Goal: Task Accomplishment & Management: Manage account settings

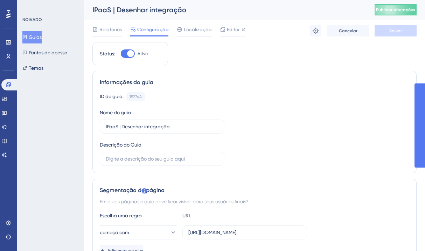
click at [39, 33] on font "Guias" at bounding box center [35, 37] width 13 height 8
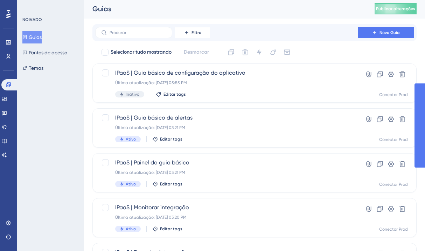
scroll to position [1, 0]
click at [145, 32] on input "text" at bounding box center [138, 32] width 57 height 5
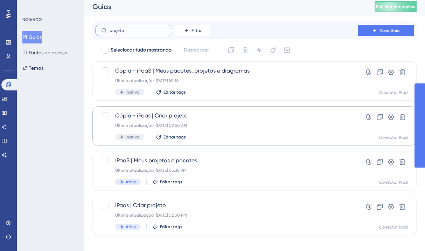
scroll to position [10, 0]
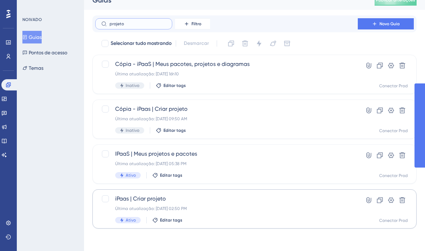
type input "projeto"
click at [189, 211] on div "iPaas | Criar projeto Última atualização: 07 de out. de 2025 02:50 PM Ativo Edi…" at bounding box center [226, 208] width 223 height 29
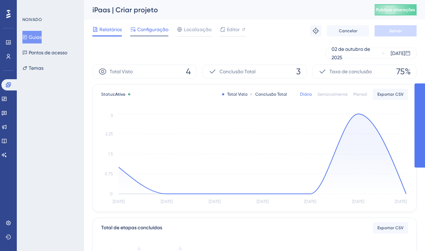
click at [166, 33] on span "Configuração" at bounding box center [152, 29] width 31 height 8
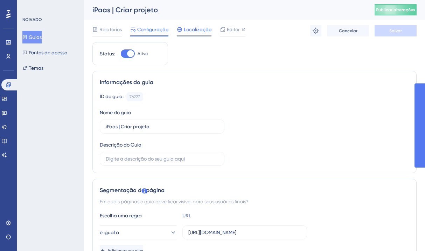
click at [193, 30] on font "Localização" at bounding box center [198, 30] width 28 height 6
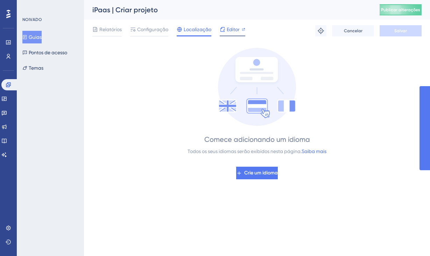
click at [242, 32] on div at bounding box center [244, 29] width 4 height 8
click at [148, 31] on font "Configuração" at bounding box center [152, 30] width 31 height 6
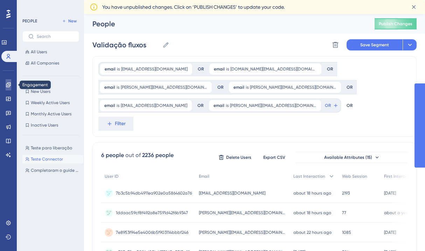
click at [11, 87] on icon at bounding box center [9, 85] width 6 height 6
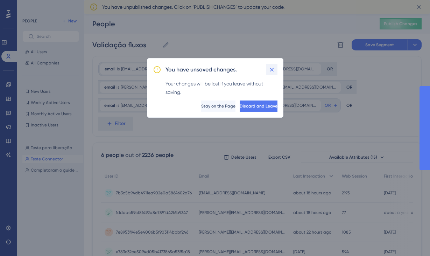
click at [272, 71] on icon at bounding box center [272, 69] width 7 height 7
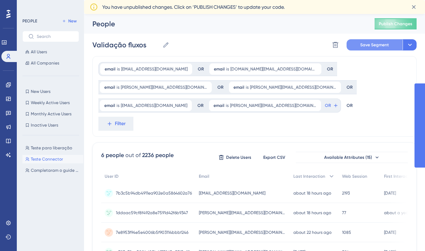
click at [377, 43] on span "Save Segment" at bounding box center [374, 45] width 29 height 6
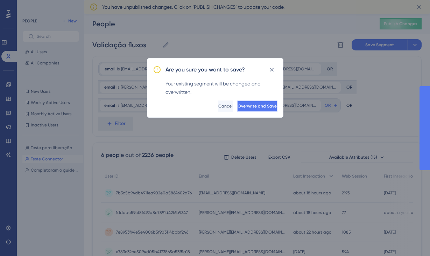
click at [251, 103] on button "Overwrite and Save" at bounding box center [257, 105] width 41 height 11
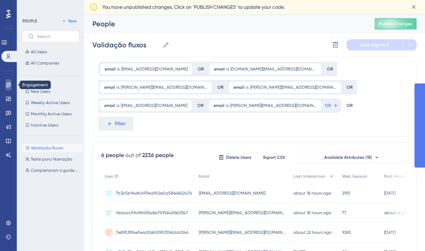
click at [7, 84] on icon at bounding box center [9, 85] width 6 height 6
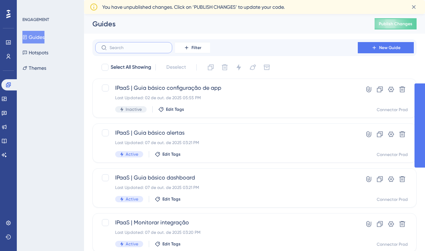
click at [137, 46] on input "text" at bounding box center [138, 47] width 57 height 5
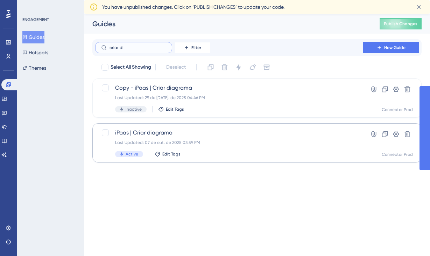
type input "criar di"
click at [177, 145] on div "Last Updated: 07 de out. de 2025 03:59 PM" at bounding box center [229, 143] width 228 height 6
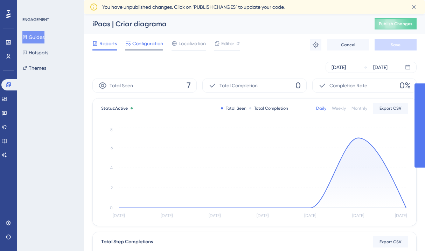
click at [158, 48] on div "Configuration" at bounding box center [144, 44] width 38 height 11
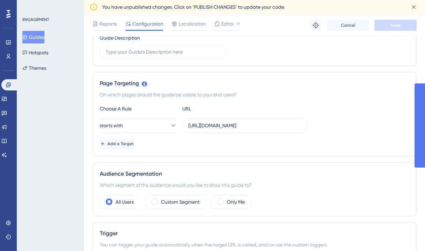
scroll to position [144, 0]
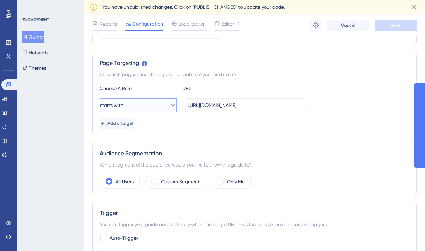
click at [166, 110] on button "starts with" at bounding box center [138, 105] width 77 height 14
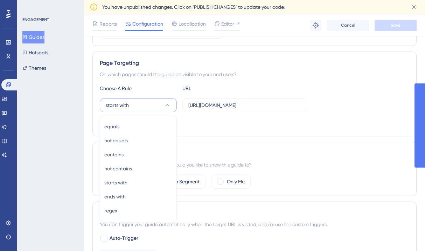
scroll to position [187, 0]
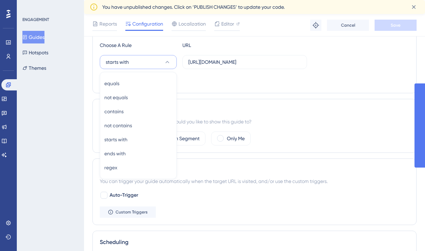
click at [233, 82] on div "Add a Target" at bounding box center [254, 80] width 309 height 11
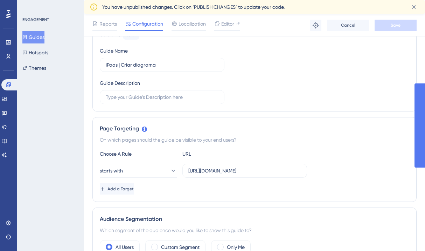
scroll to position [0, 0]
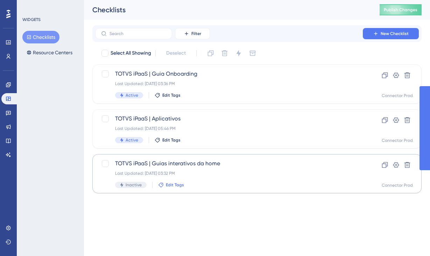
click at [170, 187] on span "Edit Tags" at bounding box center [175, 185] width 18 height 6
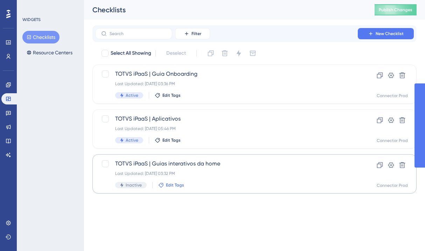
scroll to position [41, 0]
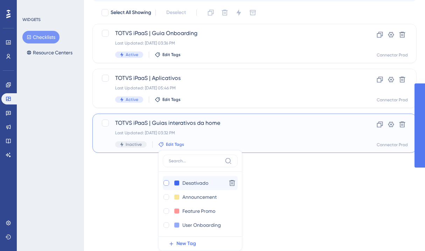
click at [164, 184] on div at bounding box center [166, 183] width 6 height 6
checkbox input "true"
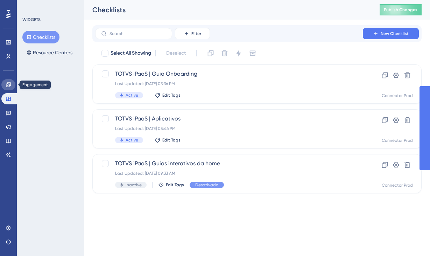
click at [12, 88] on link at bounding box center [8, 84] width 14 height 11
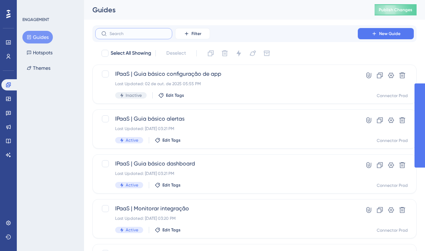
click at [126, 33] on input "text" at bounding box center [138, 33] width 57 height 5
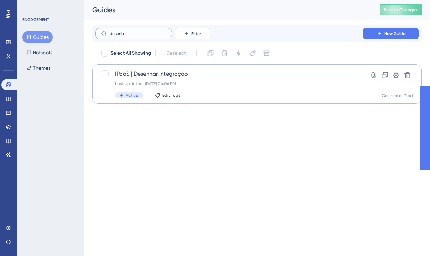
type input "desenh"
click at [188, 81] on div "Last Updated: 07 de out. de 2025 04:06 PM" at bounding box center [229, 84] width 228 height 6
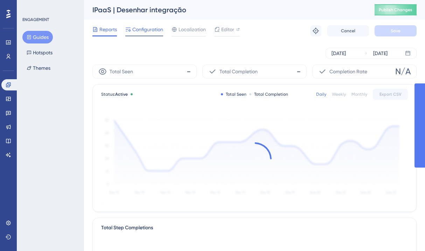
click at [148, 29] on span "Configuration" at bounding box center [147, 29] width 31 height 8
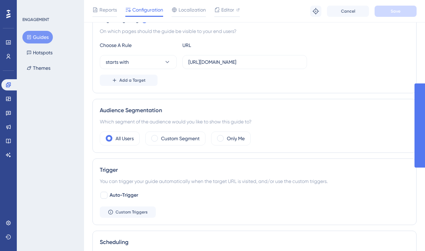
scroll to position [161, 0]
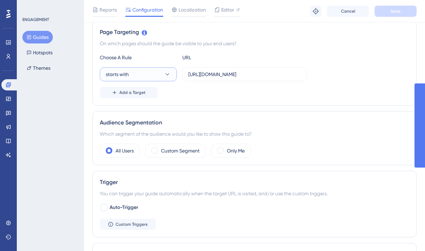
click at [154, 75] on button "starts with" at bounding box center [138, 74] width 77 height 14
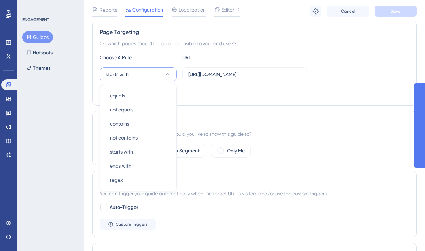
scroll to position [173, 0]
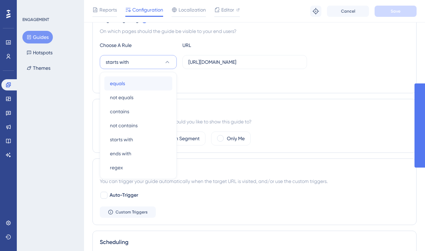
click at [149, 82] on div "equals equals" at bounding box center [138, 83] width 57 height 14
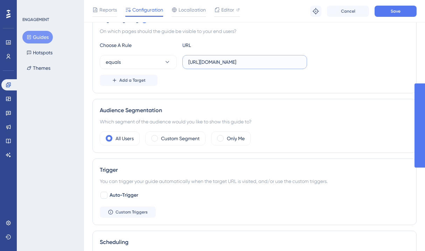
drag, startPoint x: 269, startPoint y: 60, endPoint x: 241, endPoint y: 63, distance: 28.5
click at [241, 63] on input "[URL][DOMAIN_NAME]" at bounding box center [244, 62] width 113 height 8
click at [290, 84] on div "Add a Target" at bounding box center [254, 80] width 309 height 11
click at [385, 9] on button "Save" at bounding box center [396, 11] width 42 height 11
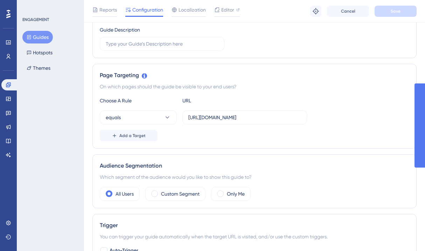
scroll to position [0, 0]
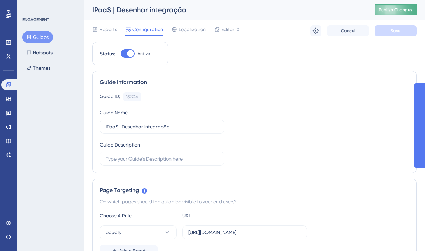
click at [393, 10] on span "Publish Changes" at bounding box center [396, 10] width 34 height 6
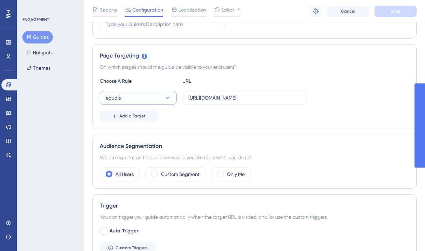
click at [150, 100] on button "equals" at bounding box center [138, 98] width 77 height 14
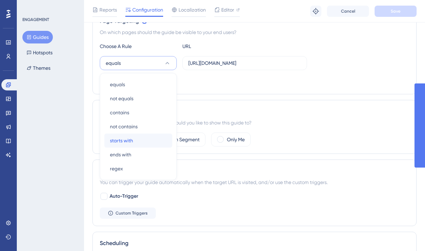
click at [139, 135] on div "starts with starts with" at bounding box center [138, 140] width 57 height 14
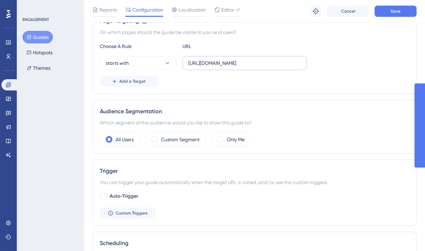
click at [215, 67] on label "https://ipaas.totvs.app" at bounding box center [244, 63] width 125 height 14
click at [215, 67] on input "https://ipaas.totvs.app" at bounding box center [244, 63] width 113 height 8
click at [215, 67] on label "https://ipaas.totvs.app" at bounding box center [244, 63] width 125 height 14
click at [215, 67] on input "https://ipaas.totvs.app" at bounding box center [244, 63] width 113 height 8
click at [215, 67] on label "https://ipaas.totvs.app" at bounding box center [244, 63] width 125 height 14
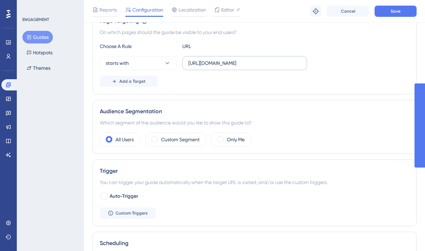
click at [215, 67] on input "https://ipaas.totvs.app" at bounding box center [244, 63] width 113 height 8
drag, startPoint x: 257, startPoint y: 65, endPoint x: 164, endPoint y: 62, distance: 93.5
click at [164, 62] on div "starts with https://ipaas.totvs.app" at bounding box center [203, 63] width 207 height 14
paste input "/builder/"
type input "[URL][DOMAIN_NAME]"
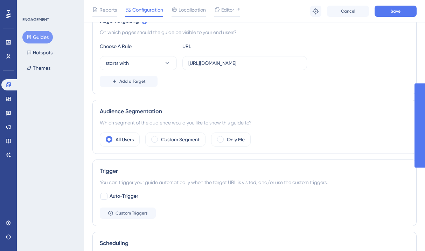
click at [217, 83] on div "Add a Target" at bounding box center [254, 81] width 309 height 11
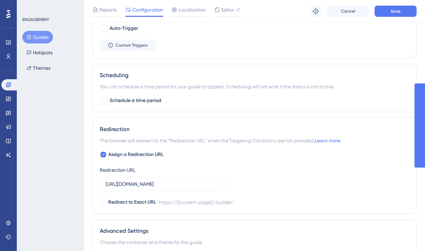
scroll to position [328, 0]
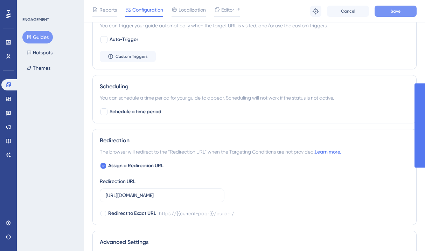
click at [386, 13] on button "Save" at bounding box center [396, 11] width 42 height 11
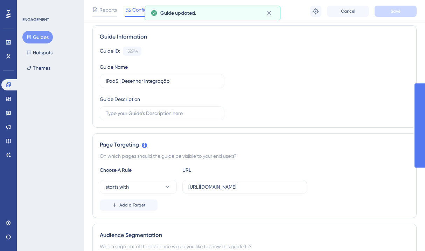
scroll to position [0, 0]
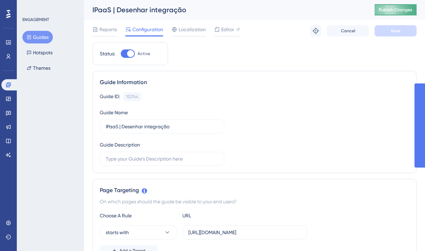
click at [386, 7] on span "Publish Changes" at bounding box center [396, 10] width 34 height 6
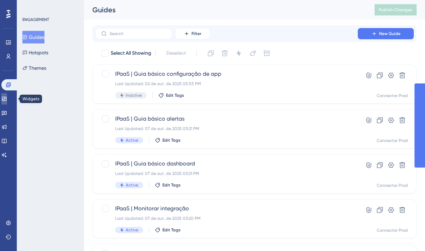
click at [7, 103] on link at bounding box center [4, 98] width 6 height 11
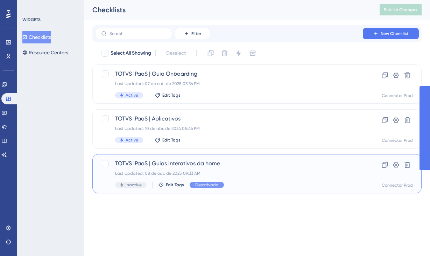
click at [192, 173] on div "Last Updated: 08 de out. de 2025 09:33 AM" at bounding box center [229, 173] width 228 height 6
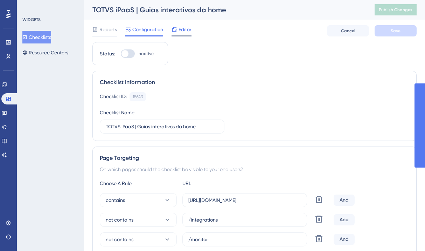
click at [187, 29] on span "Editor" at bounding box center [185, 29] width 13 height 8
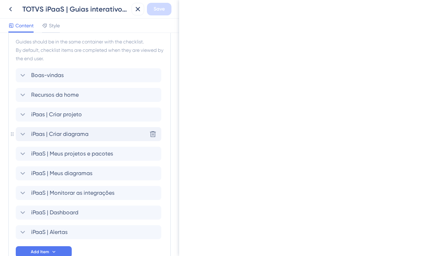
click at [25, 134] on icon at bounding box center [23, 134] width 8 height 8
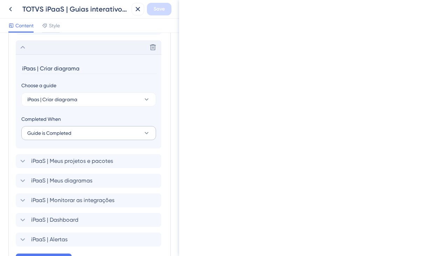
scroll to position [439, 0]
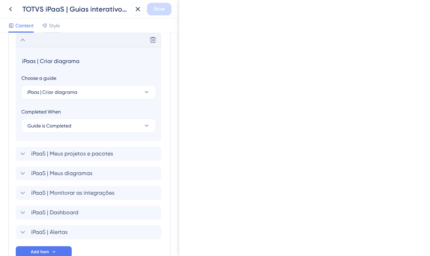
click at [23, 43] on icon at bounding box center [23, 40] width 8 height 8
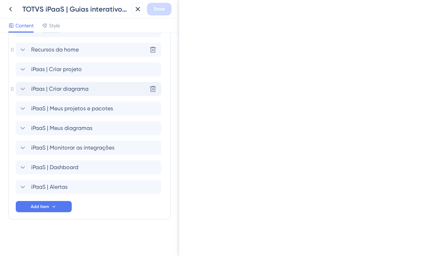
scroll to position [390, 0]
click at [24, 107] on icon at bounding box center [23, 108] width 5 height 3
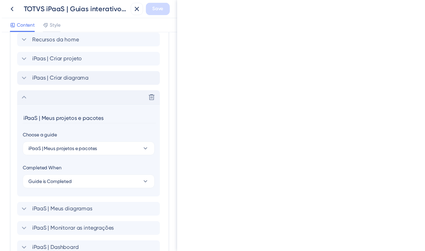
scroll to position [387, 0]
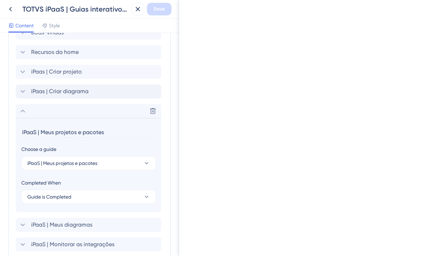
click at [23, 110] on icon at bounding box center [23, 111] width 5 height 3
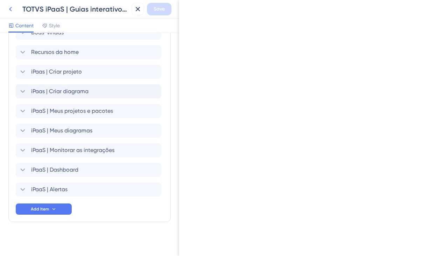
click at [11, 8] on icon at bounding box center [10, 9] width 8 height 8
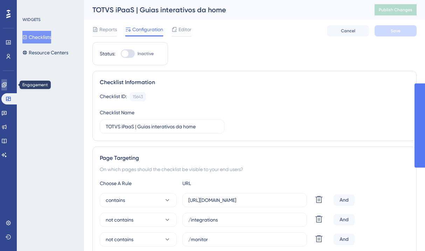
click at [5, 85] on link at bounding box center [4, 84] width 6 height 11
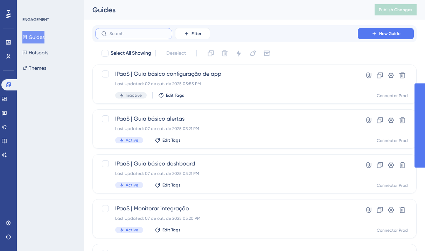
click at [142, 32] on input "text" at bounding box center [138, 33] width 57 height 5
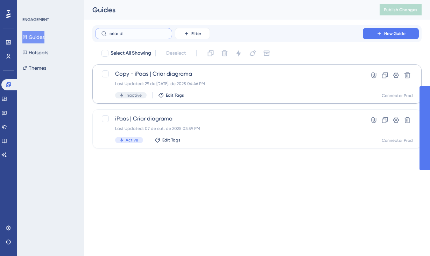
type input "criar di"
click at [215, 91] on div "Copy - iPaas | Criar diagrama Last Updated: 29 de jul. de 2025 04:46 PM Inactiv…" at bounding box center [229, 84] width 228 height 29
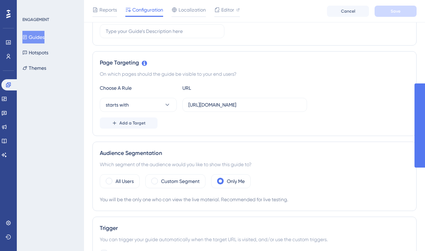
scroll to position [4, 0]
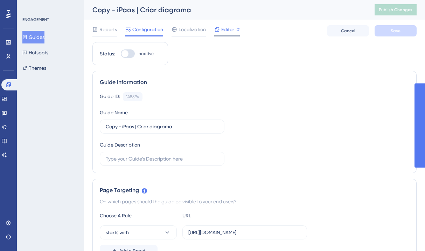
click at [230, 26] on span "Editor" at bounding box center [227, 29] width 13 height 8
click at [262, 23] on div "Reports Configuration Localization Editor Cancel Save" at bounding box center [254, 31] width 324 height 22
click at [43, 34] on button "Guides" at bounding box center [33, 37] width 22 height 13
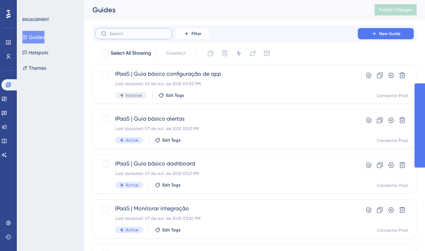
click at [120, 36] on input "text" at bounding box center [138, 33] width 57 height 5
type input "integra'"
checkbox input "true"
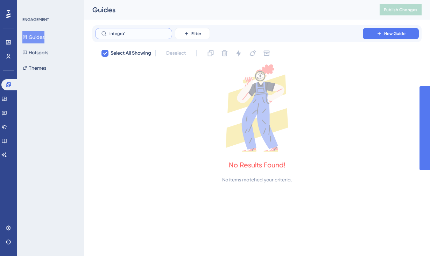
type input "integraç"
checkbox input "false"
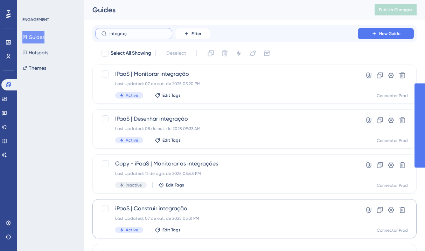
type input "integraç"
click at [181, 219] on div "Last Updated: 07 de out. de 2025 03:31 PM" at bounding box center [226, 218] width 223 height 6
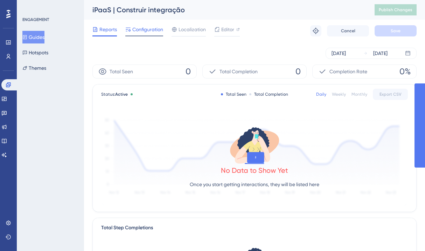
click at [150, 30] on span "Configuration" at bounding box center [147, 29] width 31 height 8
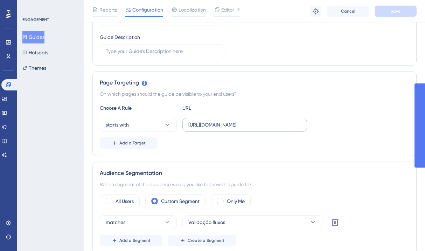
scroll to position [159, 0]
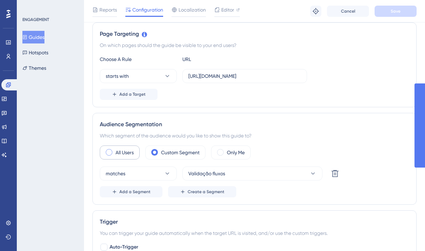
click at [128, 154] on label "All Users" at bounding box center [125, 152] width 18 height 8
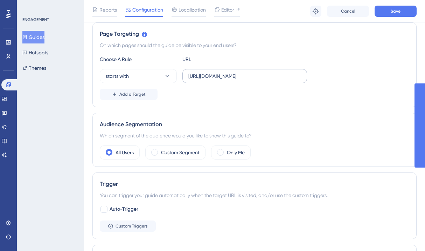
click at [242, 81] on label "[URL][DOMAIN_NAME]" at bounding box center [244, 76] width 125 height 14
click at [242, 80] on input "[URL][DOMAIN_NAME]" at bounding box center [244, 76] width 113 height 8
click at [242, 81] on label "[URL][DOMAIN_NAME]" at bounding box center [244, 76] width 125 height 14
click at [242, 80] on input "[URL][DOMAIN_NAME]" at bounding box center [244, 76] width 113 height 8
click at [242, 81] on label "[URL][DOMAIN_NAME]" at bounding box center [244, 76] width 125 height 14
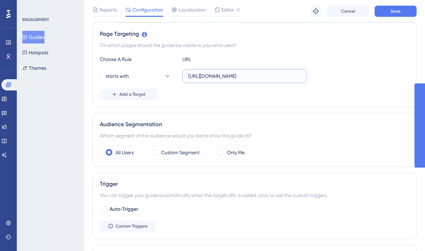
click at [242, 80] on input "https://ipaas.totvs.app/builder/" at bounding box center [244, 76] width 113 height 8
click at [240, 76] on input "https://ipaas.totvs.app/builder/" at bounding box center [244, 76] width 113 height 8
click at [245, 85] on div "Choose A Rule URL starts with https://ipaas.totvs.app/builder/ Add a Target" at bounding box center [254, 77] width 309 height 45
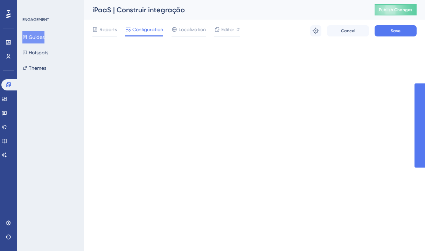
scroll to position [0, 0]
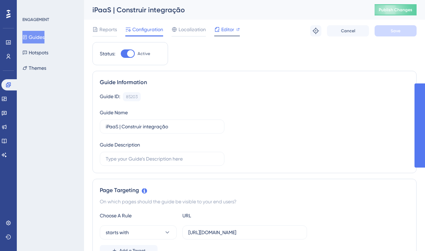
click at [231, 32] on span "Editor" at bounding box center [227, 29] width 13 height 8
click at [238, 89] on div "Guide Information Guide ID: 85203 Copy Guide Name iPaaS | Construir integração …" at bounding box center [254, 122] width 324 height 102
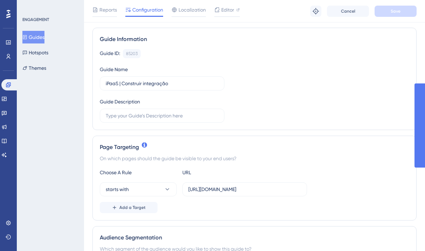
scroll to position [51, 0]
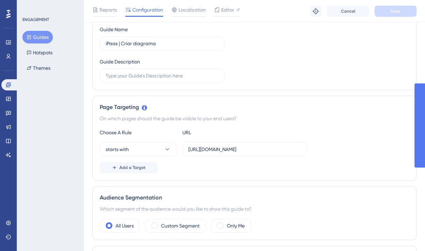
scroll to position [93, 0]
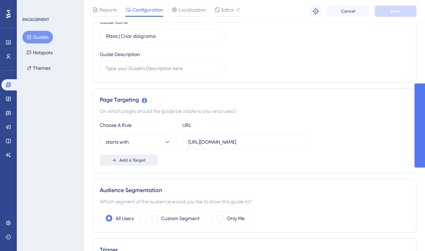
click at [128, 159] on span "Add a Target" at bounding box center [132, 160] width 26 height 6
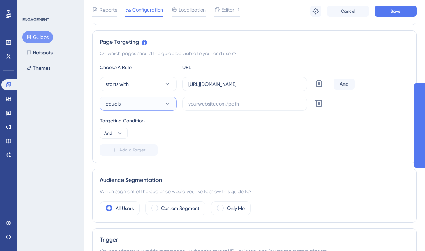
click at [144, 100] on button "equals" at bounding box center [138, 104] width 77 height 14
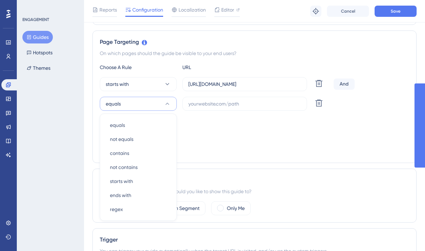
scroll to position [193, 0]
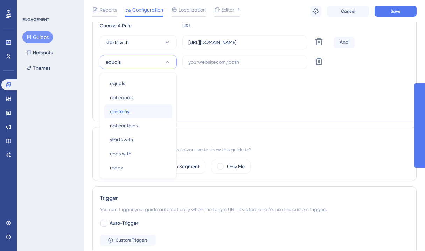
click at [130, 109] on div "contains contains" at bounding box center [138, 111] width 57 height 14
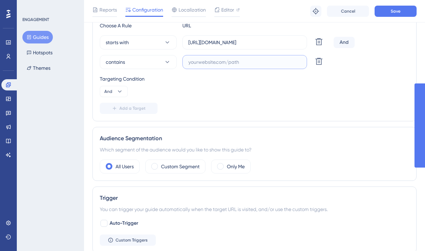
click at [201, 63] on input "text" at bounding box center [244, 62] width 113 height 8
paste input "[URL][DOMAIN_NAME]"
drag, startPoint x: 241, startPoint y: 63, endPoint x: 159, endPoint y: 64, distance: 81.2
click at [159, 64] on div "contains [URL][DOMAIN_NAME] Delete" at bounding box center [215, 62] width 231 height 14
type input "/builder/"
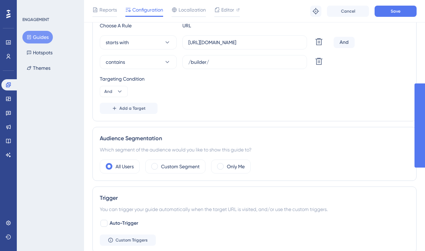
click at [246, 92] on div "Targeting Condition And" at bounding box center [254, 86] width 309 height 22
click at [212, 64] on input "/builder/" at bounding box center [244, 62] width 113 height 8
click at [236, 102] on div "Choose A Rule URL starts with [URL][DOMAIN_NAME] Delete And contains /builder/ …" at bounding box center [254, 67] width 309 height 92
click at [397, 9] on span "Save" at bounding box center [396, 11] width 10 height 6
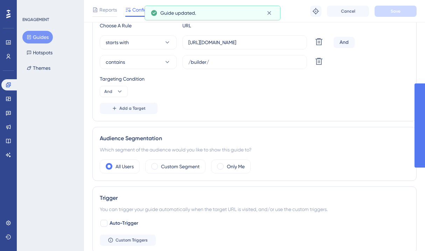
scroll to position [0, 0]
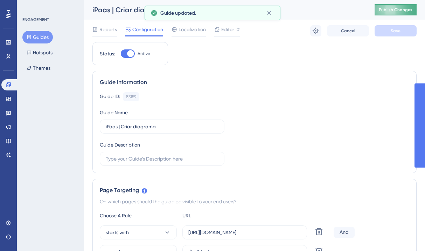
click at [393, 8] on span "Publish Changes" at bounding box center [396, 10] width 34 height 6
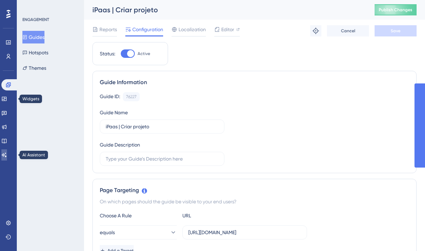
click at [7, 157] on icon at bounding box center [4, 155] width 6 height 6
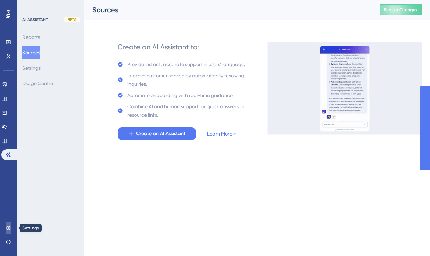
click at [8, 225] on icon at bounding box center [9, 228] width 6 height 6
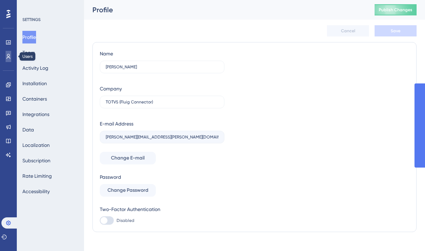
click at [9, 54] on icon at bounding box center [9, 57] width 6 height 6
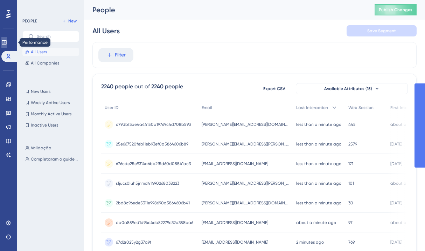
click at [6, 43] on icon at bounding box center [4, 42] width 5 height 4
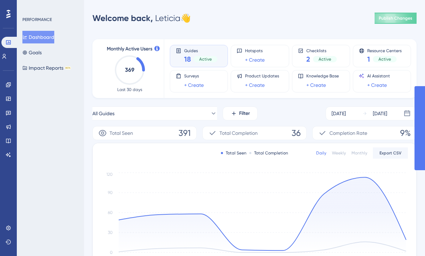
click at [285, 21] on div "Welcome back, Leticia 👋 Publish Changes" at bounding box center [254, 18] width 324 height 14
click at [6, 56] on icon at bounding box center [4, 57] width 6 height 6
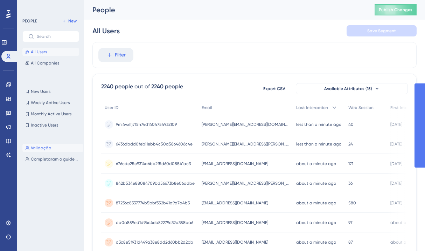
click at [42, 146] on span "Validação" at bounding box center [41, 148] width 20 height 6
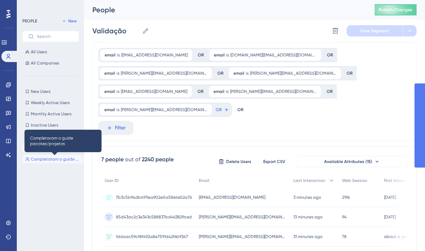
click at [42, 158] on span "Completaram o guide pacotes/projetos" at bounding box center [56, 159] width 50 height 6
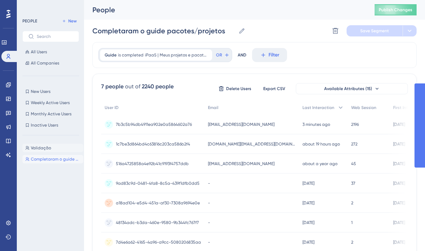
click at [51, 148] on button "Validação Validação" at bounding box center [52, 148] width 61 height 8
type input "Validação"
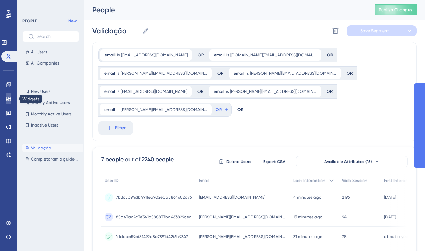
click at [8, 97] on icon at bounding box center [9, 99] width 6 height 6
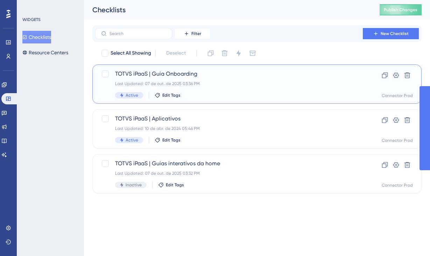
click at [188, 85] on div "Last Updated: 07 de out. de 2025 03:36 PM" at bounding box center [229, 84] width 228 height 6
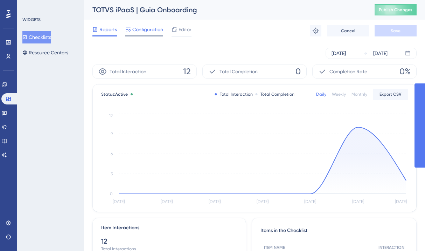
click at [148, 26] on span "Configuration" at bounding box center [147, 29] width 31 height 8
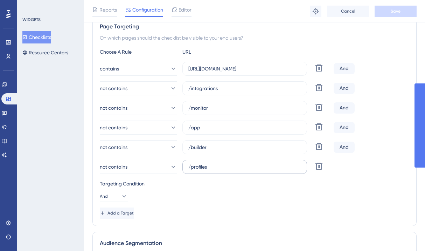
scroll to position [133, 0]
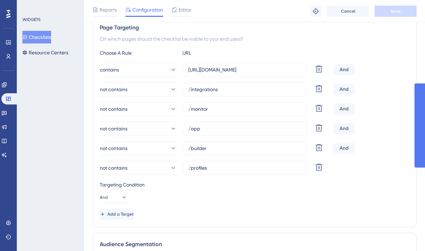
click at [33, 38] on button "Checklists" at bounding box center [36, 37] width 29 height 13
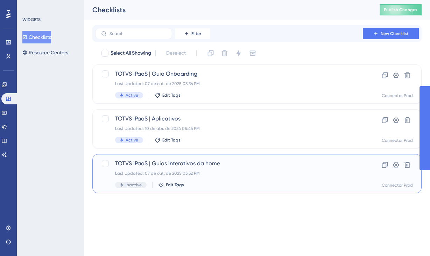
click at [219, 171] on div "Last Updated: 07 de out. de 2025 03:32 PM" at bounding box center [229, 173] width 228 height 6
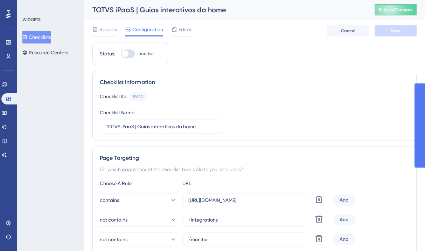
click at [46, 34] on button "Checklists" at bounding box center [36, 37] width 29 height 13
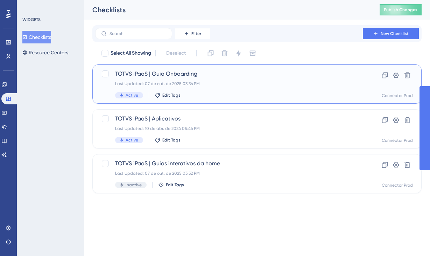
click at [226, 91] on div "TOTVS iPaaS | Guia Onboarding Last Updated: 07 de out. de 2025 03:36 PM Active …" at bounding box center [229, 84] width 228 height 29
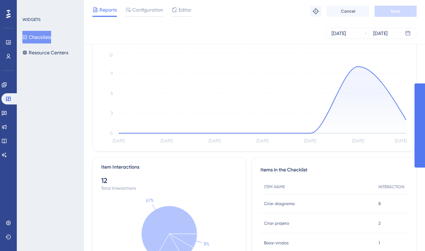
scroll to position [114, 0]
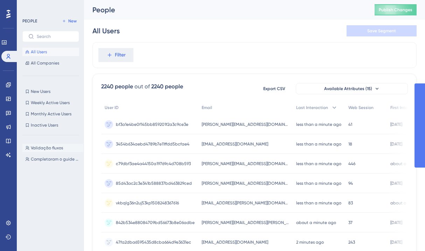
click at [44, 148] on span "Validação fluxos" at bounding box center [47, 148] width 32 height 6
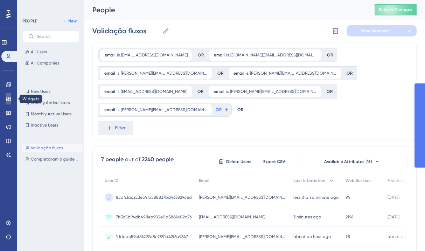
click at [7, 99] on icon at bounding box center [9, 99] width 6 height 6
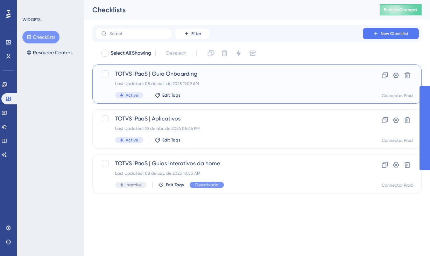
click at [177, 84] on div "Last Updated: 08 de out. de 2025 11:09 AM" at bounding box center [229, 84] width 228 height 6
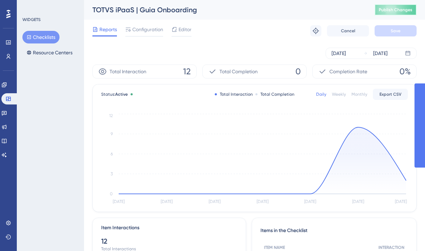
click at [397, 13] on button "Publish Changes" at bounding box center [396, 9] width 42 height 11
click at [148, 30] on span "Configuration" at bounding box center [147, 29] width 31 height 8
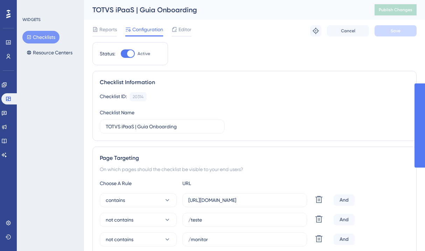
scroll to position [125, 0]
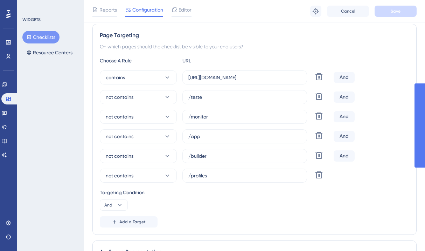
click at [44, 40] on button "Checklists" at bounding box center [40, 37] width 37 height 13
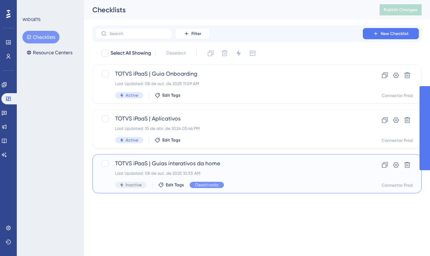
click at [192, 175] on div "Last Updated: 08 de out. de 2025 10:55 AM" at bounding box center [229, 173] width 228 height 6
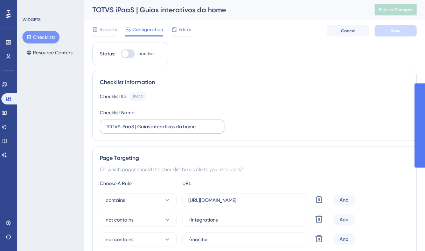
scroll to position [59, 0]
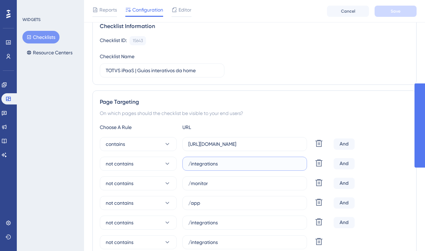
click at [229, 163] on input "/integrations" at bounding box center [244, 164] width 113 height 8
click at [245, 91] on div "Page Targeting On which pages should the checklist be visible to your end users…" at bounding box center [254, 195] width 324 height 211
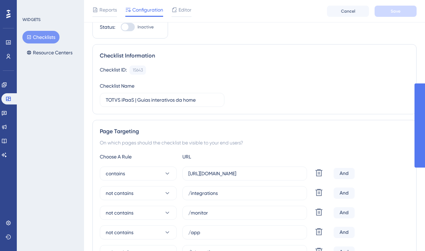
scroll to position [0, 0]
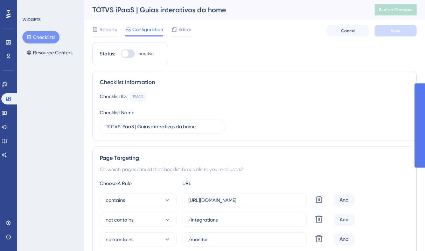
click at [39, 38] on button "Checklists" at bounding box center [40, 37] width 37 height 13
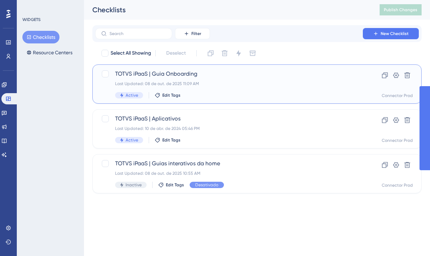
click at [192, 84] on div "Last Updated: 08 de out. de 2025 11:09 AM" at bounding box center [229, 84] width 228 height 6
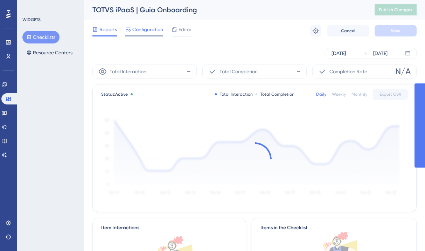
click at [146, 31] on span "Configuration" at bounding box center [147, 29] width 31 height 8
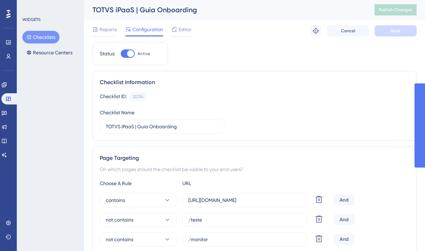
scroll to position [134, 0]
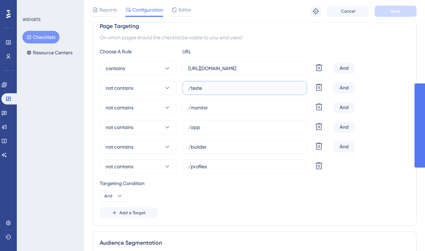
click at [222, 86] on input "/teste" at bounding box center [244, 88] width 113 height 8
paste input "integrations"
type input "/integrations"
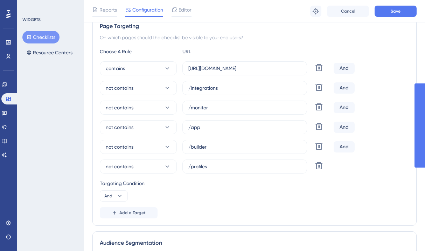
click at [399, 20] on div "Reports Configuration Editor Troubleshoot Cancel Save" at bounding box center [254, 11] width 341 height 22
click at [398, 12] on span "Save" at bounding box center [396, 11] width 10 height 6
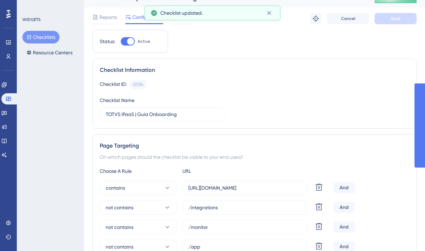
scroll to position [0, 0]
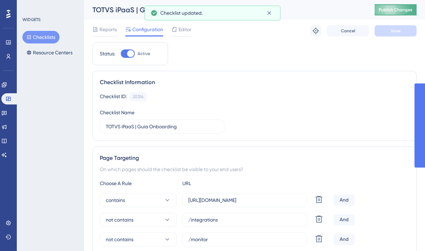
click at [393, 12] on span "Publish Changes" at bounding box center [396, 10] width 34 height 6
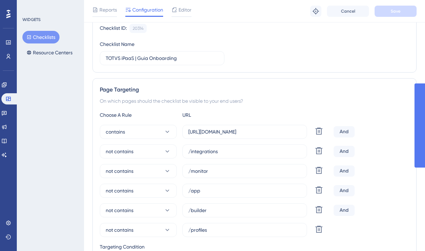
scroll to position [110, 0]
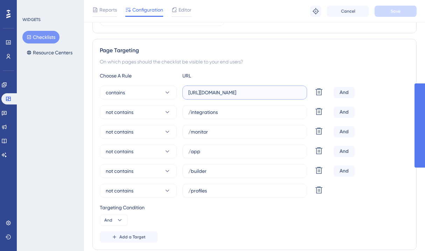
click at [245, 95] on input "https://ipaas.totvs.app" at bounding box center [244, 93] width 113 height 8
type input "https://ipaas.totvs.app/"
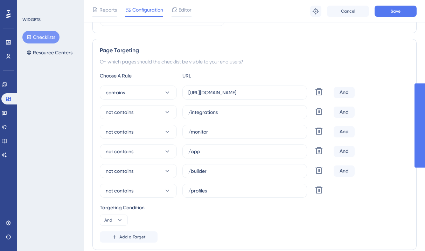
click at [281, 64] on div "On which pages should the checklist be visible to your end users?" at bounding box center [254, 61] width 309 height 8
click at [389, 11] on button "Save" at bounding box center [396, 11] width 42 height 11
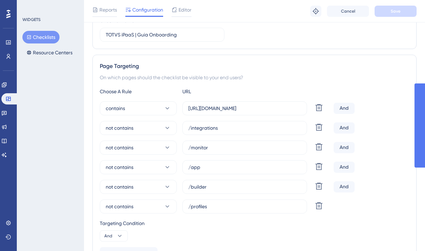
scroll to position [0, 0]
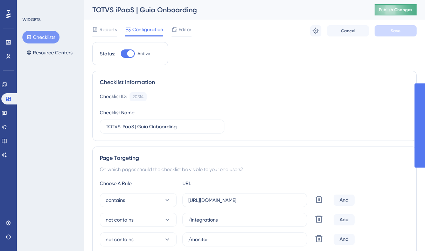
click at [398, 14] on button "Publish Changes" at bounding box center [396, 9] width 42 height 11
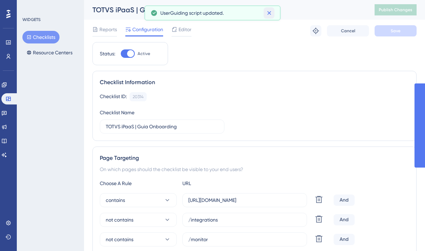
click at [270, 16] on icon at bounding box center [269, 12] width 7 height 7
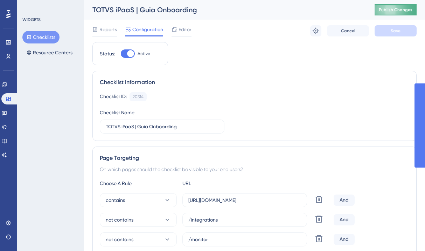
click at [398, 10] on span "Publish Changes" at bounding box center [396, 10] width 34 height 6
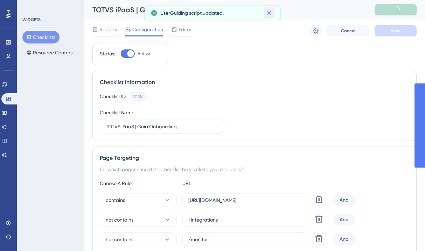
click at [271, 13] on icon at bounding box center [269, 12] width 7 height 7
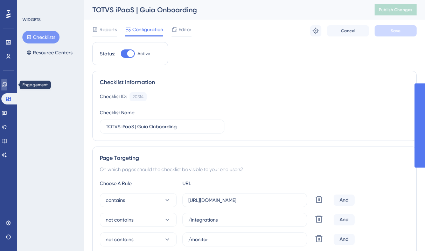
click at [5, 86] on link at bounding box center [4, 84] width 6 height 11
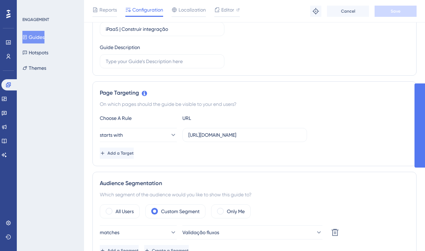
scroll to position [114, 0]
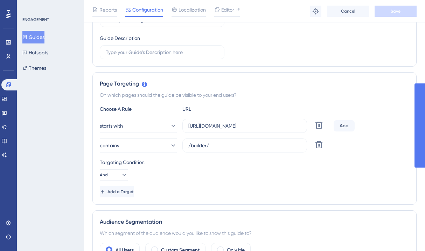
scroll to position [108, 0]
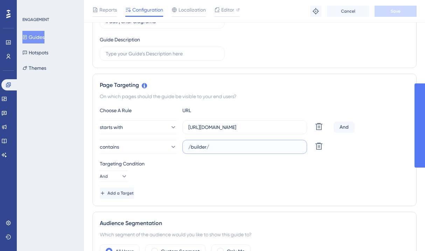
click at [191, 147] on input "/builder/" at bounding box center [244, 147] width 113 height 8
type input "builder/"
click at [226, 160] on div "Targeting Condition" at bounding box center [254, 163] width 309 height 8
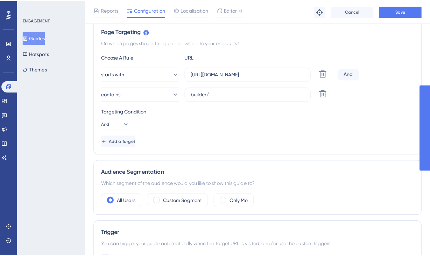
scroll to position [211, 0]
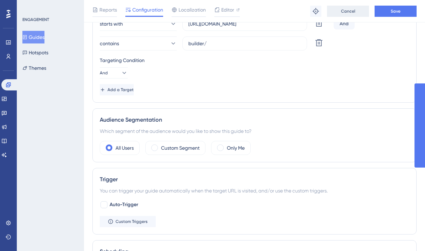
click at [349, 11] on span "Cancel" at bounding box center [348, 11] width 14 height 6
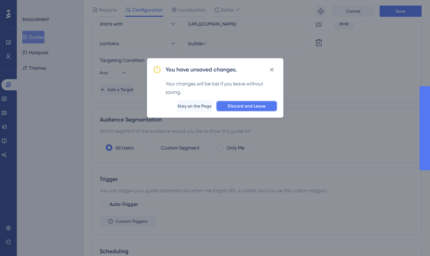
click at [250, 106] on span "Discard and Leave" at bounding box center [247, 106] width 38 height 6
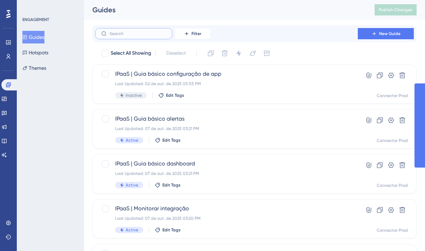
click at [141, 34] on input "text" at bounding box center [138, 33] width 57 height 5
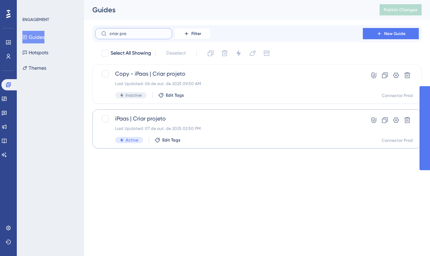
type input "criar pro"
click at [207, 117] on span "iPaas | Criar projeto" at bounding box center [229, 118] width 228 height 8
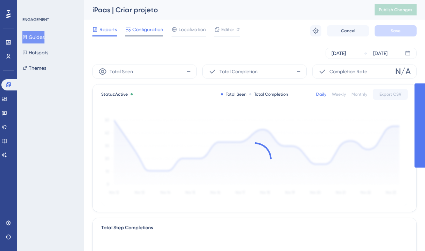
click at [147, 27] on span "Configuration" at bounding box center [147, 29] width 31 height 8
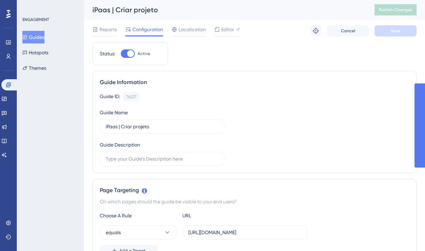
click at [43, 39] on button "Guides" at bounding box center [33, 37] width 22 height 13
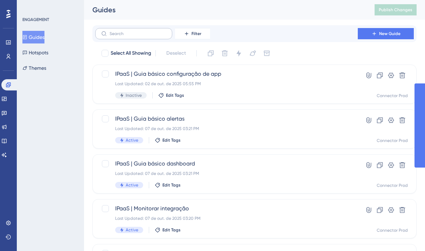
click at [142, 37] on label at bounding box center [133, 33] width 77 height 11
click at [142, 36] on input "text" at bounding box center [138, 33] width 57 height 5
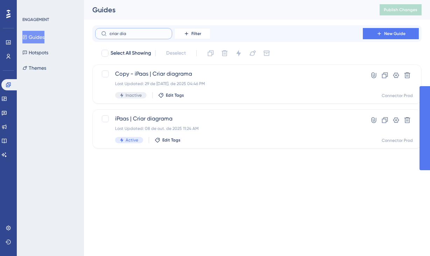
type input "criar diag"
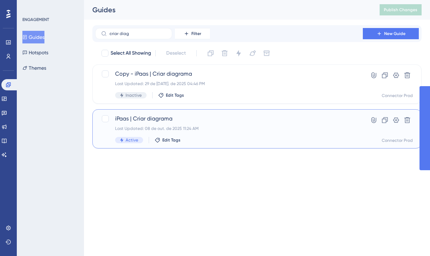
click at [184, 120] on span "iPaas | Criar diagrama" at bounding box center [229, 118] width 228 height 8
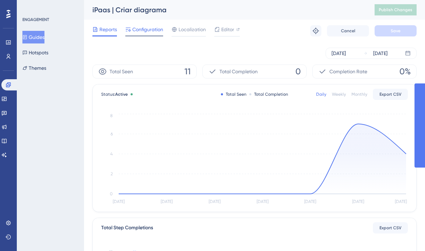
click at [144, 33] on span "Configuration" at bounding box center [147, 29] width 31 height 8
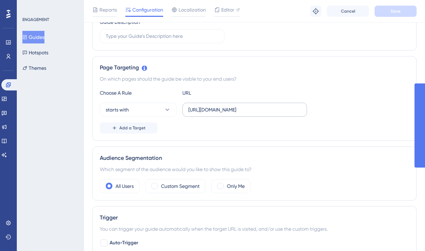
scroll to position [174, 0]
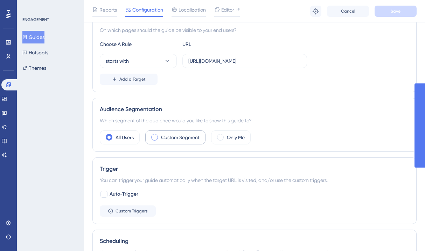
click at [163, 135] on label "Custom Segment" at bounding box center [180, 137] width 39 height 8
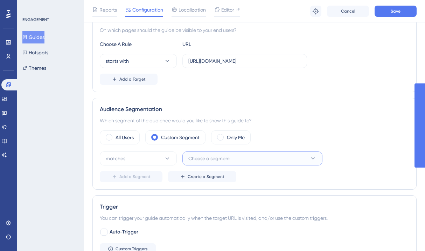
click at [245, 159] on button "Choose a segment" at bounding box center [252, 158] width 140 height 14
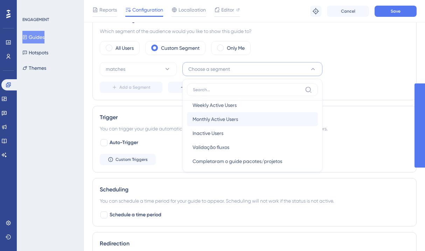
scroll to position [26, 0]
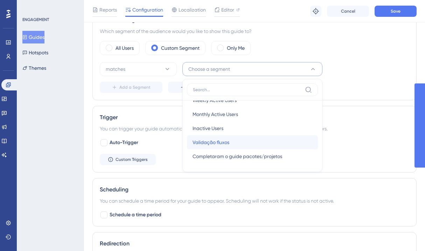
click at [221, 139] on span "Validação fluxos" at bounding box center [211, 142] width 37 height 8
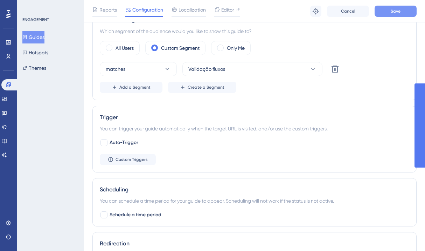
click at [391, 12] on span "Save" at bounding box center [396, 11] width 10 height 6
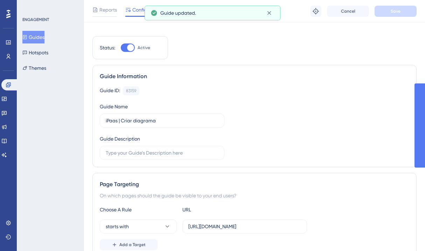
scroll to position [0, 0]
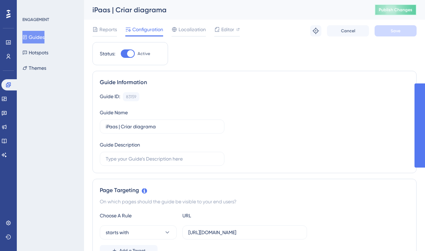
click at [403, 10] on span "Publish Changes" at bounding box center [396, 10] width 34 height 6
click at [43, 38] on button "Guides" at bounding box center [33, 37] width 22 height 13
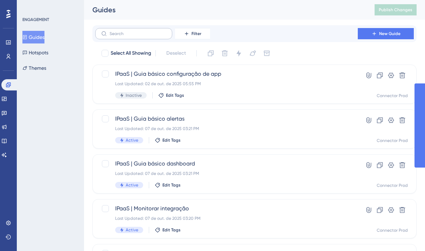
click at [112, 30] on label at bounding box center [133, 33] width 77 height 11
click at [112, 31] on input "text" at bounding box center [138, 33] width 57 height 5
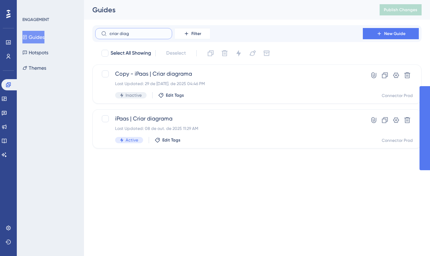
type input "criar diagt"
checkbox input "true"
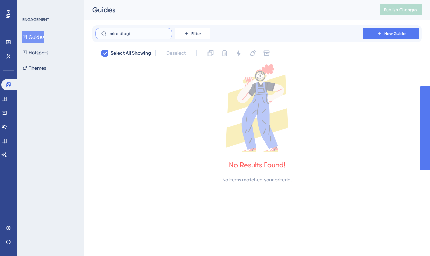
type input "criar diag"
checkbox input "false"
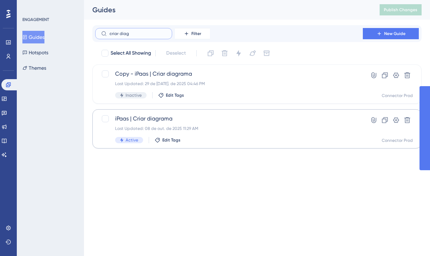
type input "criar diag"
click at [169, 118] on span "iPaas | Criar diagrama" at bounding box center [229, 118] width 228 height 8
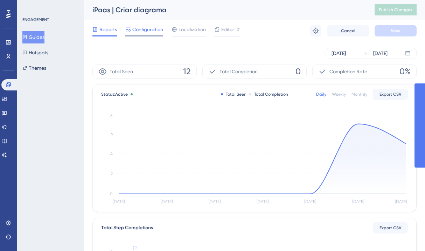
click at [143, 32] on span "Configuration" at bounding box center [147, 29] width 31 height 8
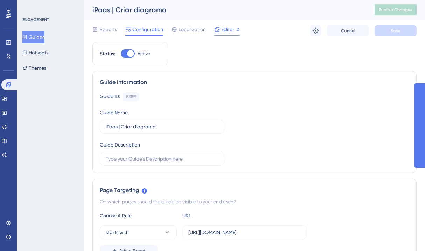
click at [232, 31] on span "Editor" at bounding box center [227, 29] width 13 height 8
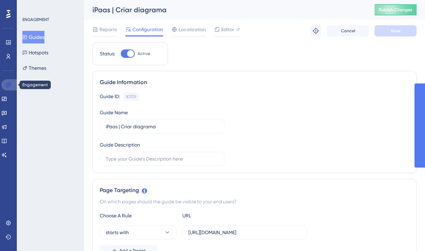
scroll to position [132, 0]
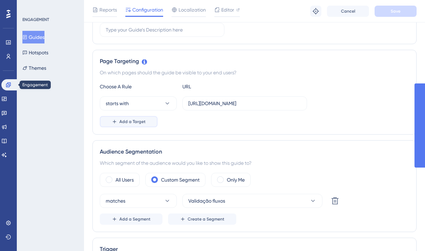
click at [123, 121] on span "Add a Target" at bounding box center [132, 122] width 26 height 6
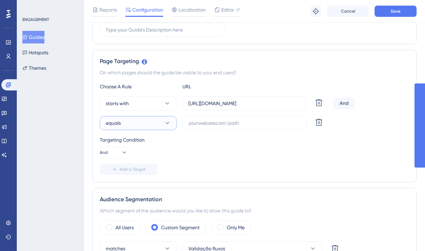
click at [132, 123] on button "equals" at bounding box center [138, 123] width 77 height 14
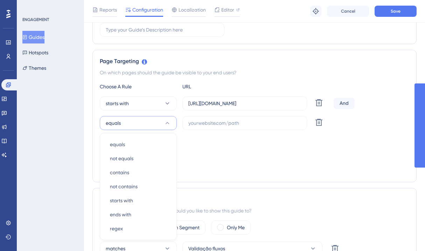
scroll to position [188, 0]
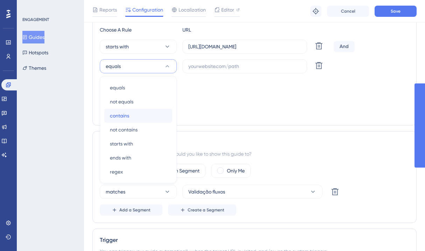
click at [135, 116] on div "contains contains" at bounding box center [138, 116] width 57 height 14
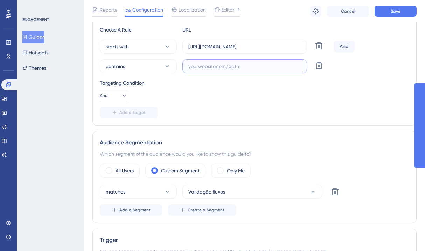
click at [195, 66] on input "text" at bounding box center [244, 66] width 113 height 8
paste input "https://ipaas.totvs.app/builder/"
drag, startPoint x: 242, startPoint y: 66, endPoint x: 174, endPoint y: 66, distance: 68.3
click at [174, 66] on div "contains https://ipaas.totvs.app/builder/ Delete" at bounding box center [215, 66] width 231 height 14
type input "/builder/"
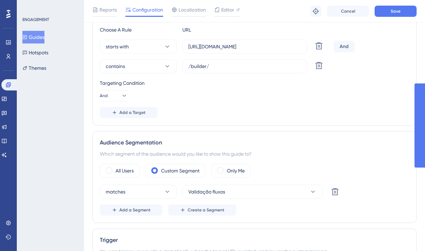
click at [254, 88] on div "Targeting Condition And" at bounding box center [254, 90] width 309 height 22
click at [400, 13] on span "Save" at bounding box center [396, 11] width 10 height 6
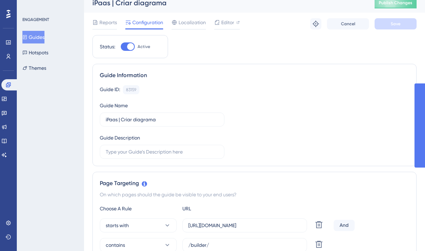
scroll to position [0, 0]
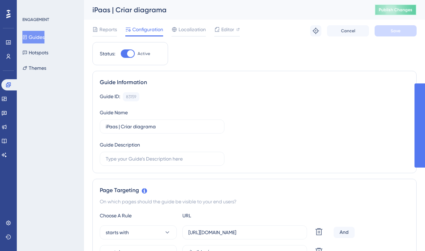
click at [407, 9] on span "Publish Changes" at bounding box center [396, 10] width 34 height 6
click at [188, 32] on span "Localization" at bounding box center [192, 29] width 27 height 8
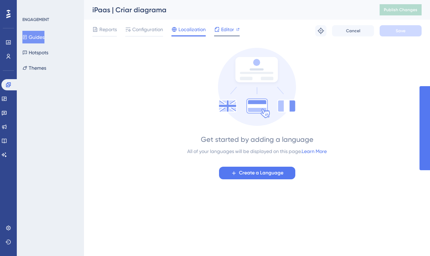
click at [228, 30] on span "Editor" at bounding box center [227, 29] width 13 height 8
click at [327, 62] on div "Get started by adding a language All of your languages will be displayed on thi…" at bounding box center [257, 114] width 140 height 132
click at [104, 26] on span "Reports" at bounding box center [108, 29] width 18 height 8
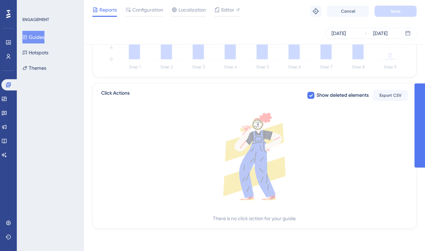
scroll to position [12, 0]
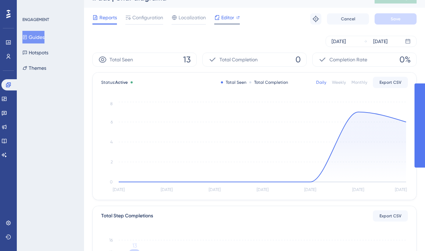
click at [238, 17] on icon at bounding box center [238, 17] width 3 height 3
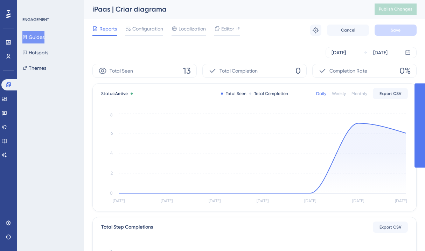
scroll to position [0, 0]
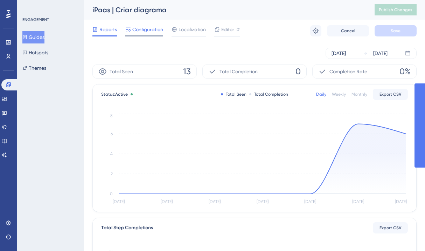
click at [154, 27] on span "Configuration" at bounding box center [147, 29] width 31 height 8
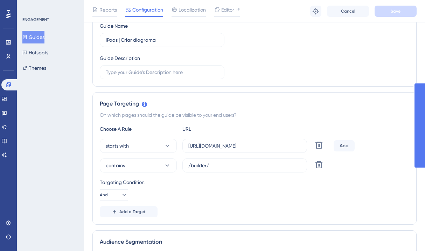
scroll to position [102, 0]
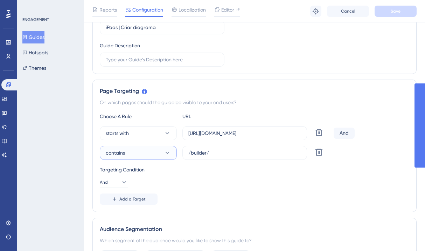
click at [144, 156] on button "contains" at bounding box center [138, 153] width 77 height 14
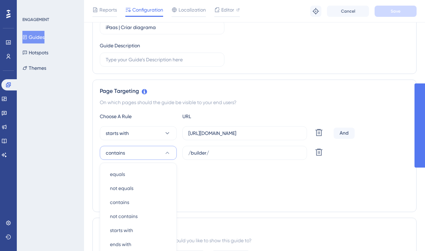
scroll to position [189, 0]
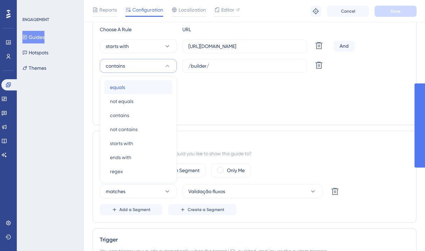
click at [122, 88] on span "equals" at bounding box center [117, 87] width 15 height 8
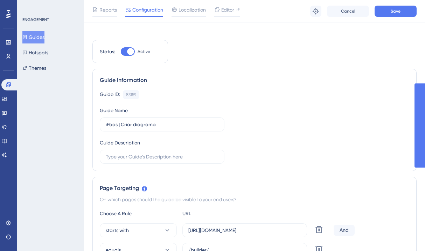
scroll to position [0, 0]
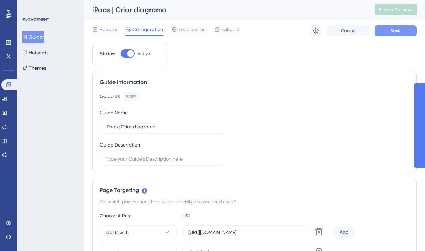
click at [389, 30] on button "Save" at bounding box center [396, 30] width 42 height 11
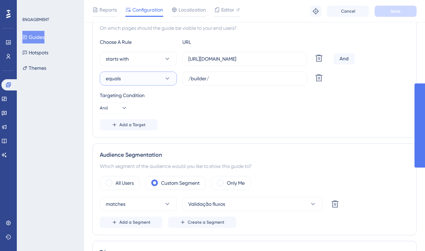
click at [150, 76] on button "equals" at bounding box center [138, 78] width 77 height 14
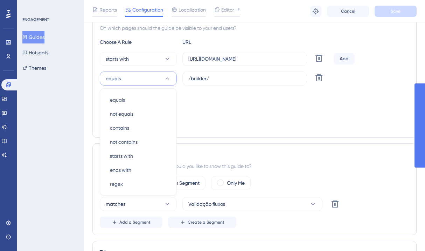
scroll to position [191, 0]
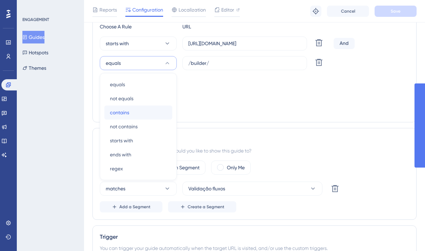
click at [138, 116] on div "contains contains" at bounding box center [138, 112] width 57 height 14
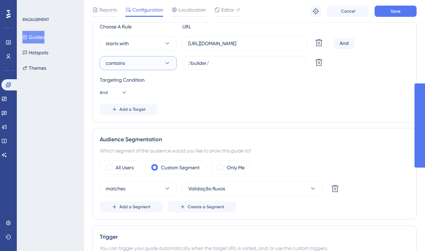
click at [144, 61] on button "contains" at bounding box center [138, 63] width 77 height 14
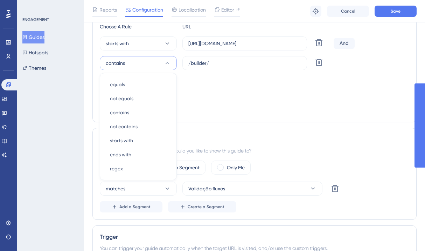
scroll to position [193, 0]
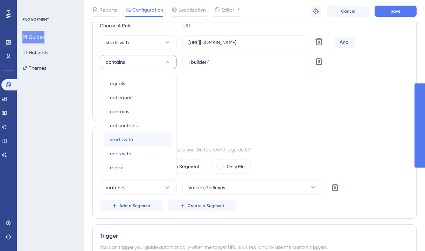
click at [141, 136] on div "starts with starts with" at bounding box center [138, 139] width 57 height 14
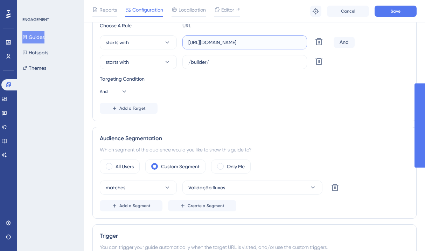
click at [222, 44] on input "https://ipaas.totvs.app/project/" at bounding box center [244, 43] width 113 height 8
click at [189, 61] on input "/builder/" at bounding box center [244, 62] width 113 height 8
paste input "https://ipaas.totvs.app/project/"
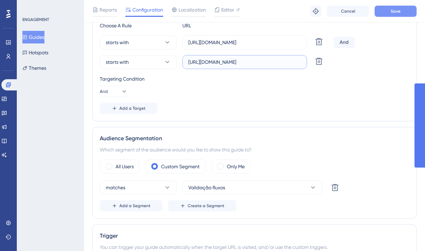
type input "https://ipaas.totvs.app/builder/"
click at [386, 11] on button "Save" at bounding box center [396, 11] width 42 height 11
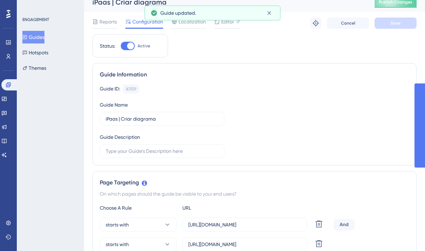
scroll to position [0, 0]
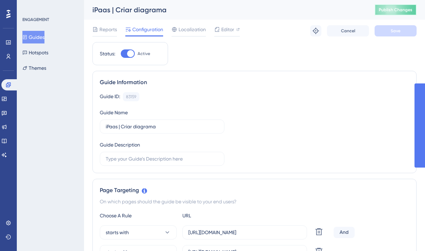
click at [411, 8] on span "Publish Changes" at bounding box center [396, 10] width 34 height 6
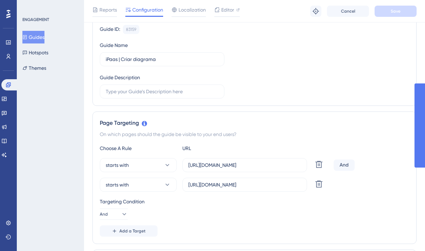
scroll to position [97, 0]
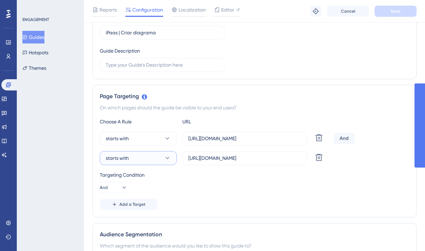
click at [145, 155] on button "starts with" at bounding box center [138, 158] width 77 height 14
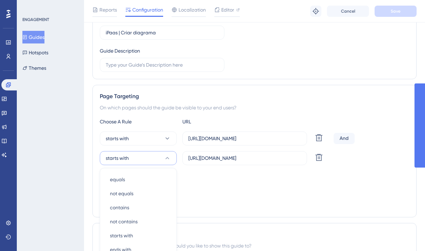
scroll to position [193, 0]
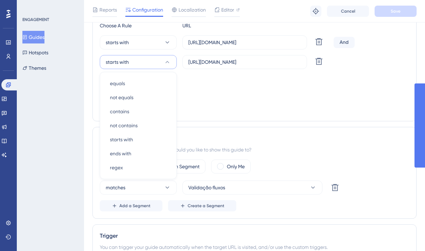
click at [204, 80] on div "Targeting Condition" at bounding box center [254, 79] width 309 height 8
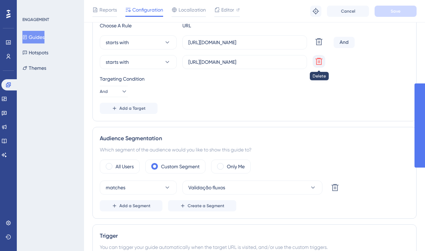
click at [318, 61] on icon at bounding box center [319, 61] width 8 height 8
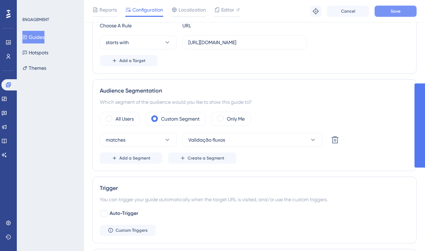
click at [396, 14] on span "Save" at bounding box center [396, 11] width 10 height 6
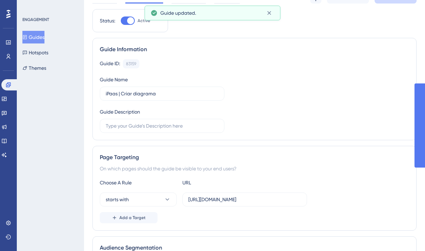
scroll to position [0, 0]
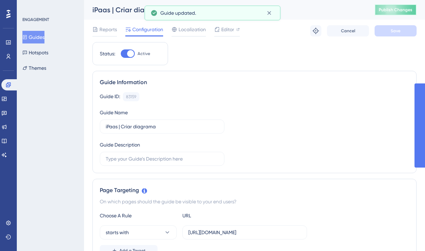
click at [400, 13] on button "Publish Changes" at bounding box center [396, 9] width 42 height 11
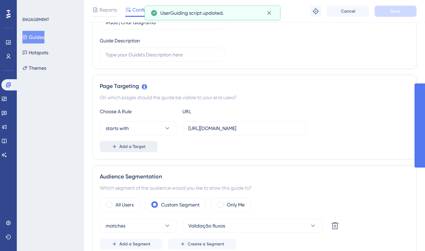
click at [135, 144] on span "Add a Target" at bounding box center [132, 147] width 26 height 6
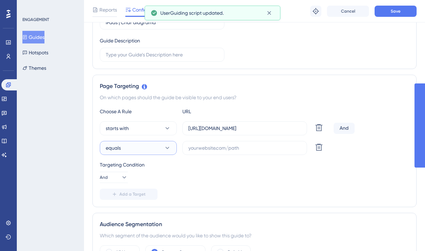
click at [126, 150] on button "equals" at bounding box center [138, 148] width 77 height 14
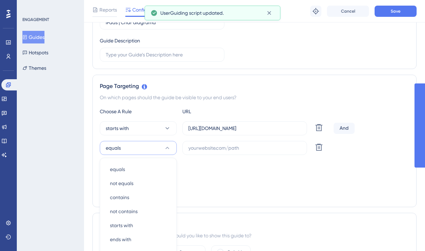
scroll to position [193, 0]
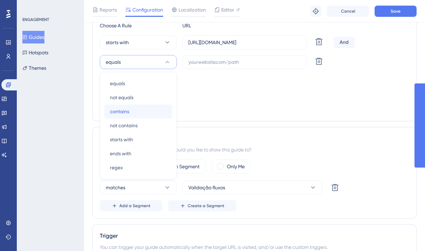
click at [118, 106] on div "contains contains" at bounding box center [138, 111] width 57 height 14
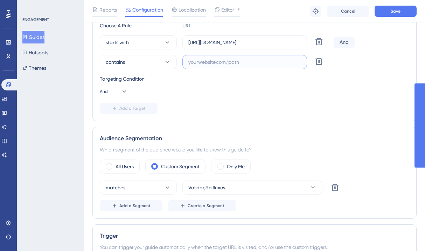
click at [213, 58] on input "text" at bounding box center [244, 62] width 113 height 8
type input "/builder"
click at [204, 105] on div "Add a Target" at bounding box center [254, 108] width 309 height 11
click at [116, 95] on button "And" at bounding box center [114, 91] width 28 height 11
click at [121, 92] on icon at bounding box center [119, 91] width 7 height 7
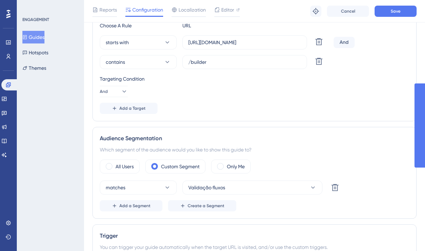
click at [289, 97] on div "Targeting Condition And" at bounding box center [254, 86] width 309 height 22
click at [389, 13] on button "Save" at bounding box center [396, 11] width 42 height 11
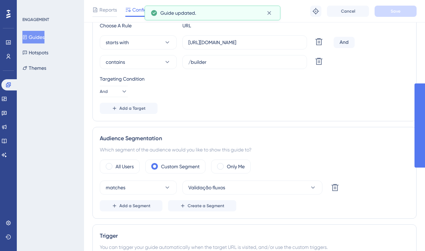
scroll to position [0, 0]
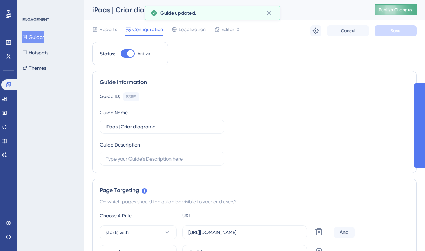
click at [392, 9] on span "Publish Changes" at bounding box center [396, 10] width 34 height 6
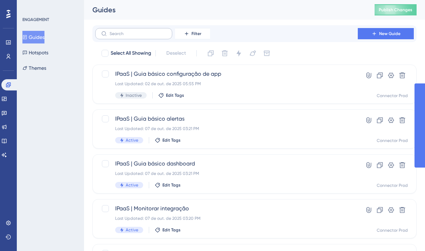
click at [118, 37] on label at bounding box center [133, 33] width 77 height 11
click at [118, 36] on input "text" at bounding box center [138, 33] width 57 height 5
type input "d"
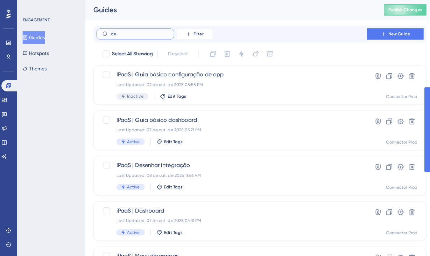
type input "d"
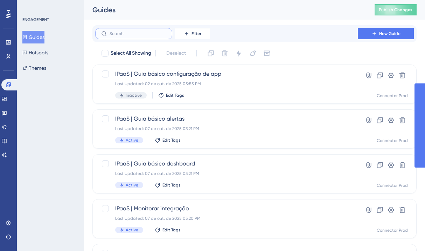
type input "d"
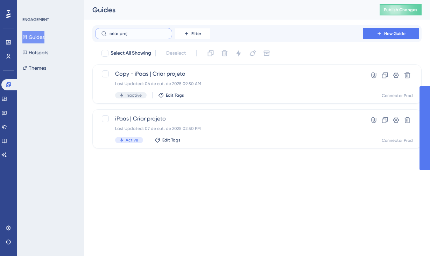
type input "criar proje"
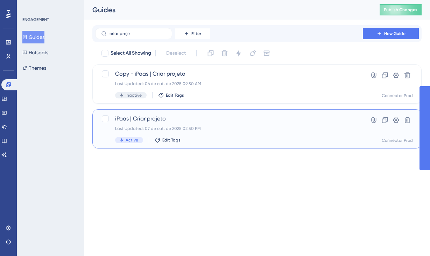
click at [173, 117] on span "iPaas | Criar projeto" at bounding box center [229, 118] width 228 height 8
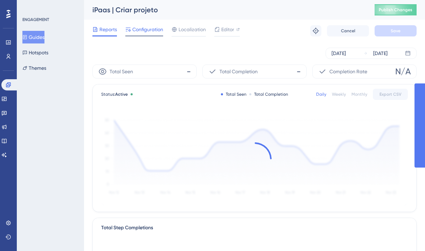
click at [140, 28] on span "Configuration" at bounding box center [147, 29] width 31 height 8
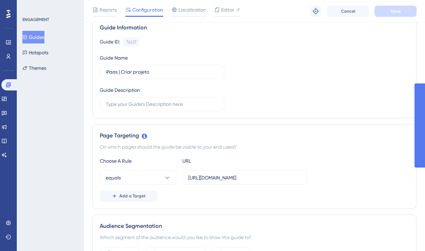
scroll to position [58, 0]
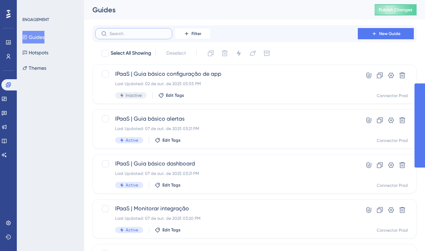
click at [126, 35] on input "text" at bounding box center [138, 33] width 57 height 5
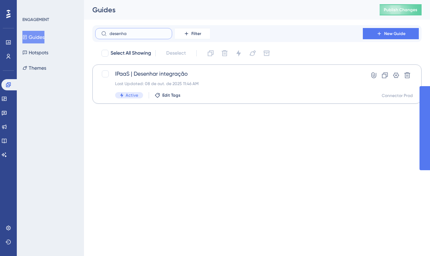
type input "desenha"
click at [178, 82] on div "Last Updated: 08 de out. de 2025 11:46 AM" at bounding box center [229, 84] width 228 height 6
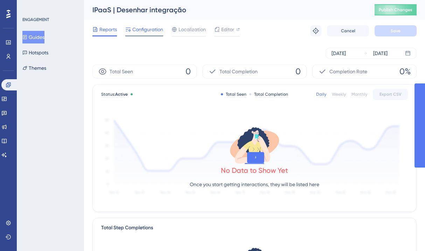
click at [146, 32] on span "Configuration" at bounding box center [147, 29] width 31 height 8
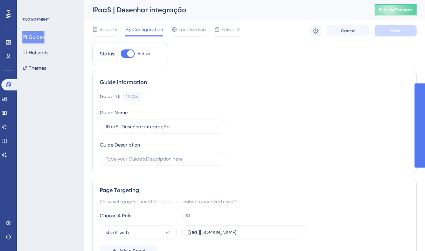
scroll to position [137, 0]
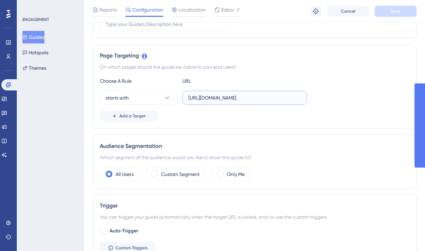
click at [263, 98] on input "https://ipaas.totvs.app/builder/" at bounding box center [244, 98] width 113 height 8
click at [273, 62] on div "Page Targeting On which pages should the guide be visible to your end users? Ch…" at bounding box center [254, 86] width 324 height 85
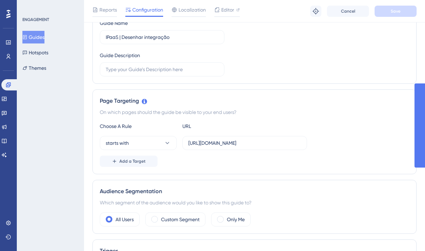
scroll to position [0, 0]
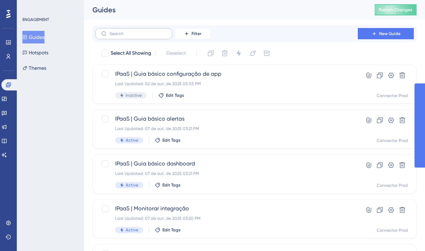
click at [141, 29] on label at bounding box center [133, 33] width 77 height 11
click at [141, 31] on input "text" at bounding box center [138, 33] width 57 height 5
type input "c"
type input "d"
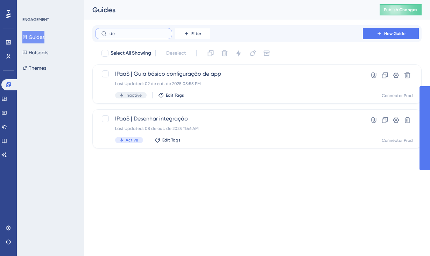
type input "d"
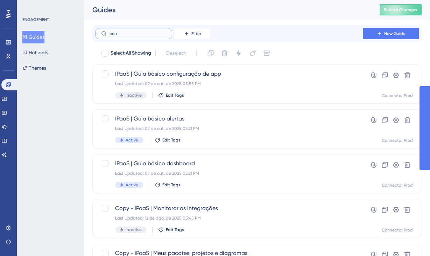
type input "cons"
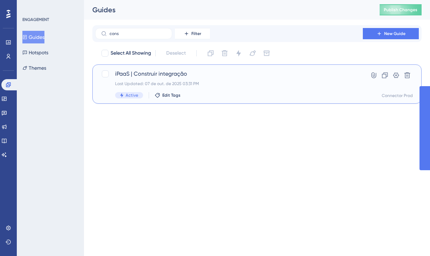
click at [214, 88] on div "iPaaS | Construir integração Last Updated: 07 de out. de 2025 03:31 PM Active E…" at bounding box center [229, 84] width 228 height 29
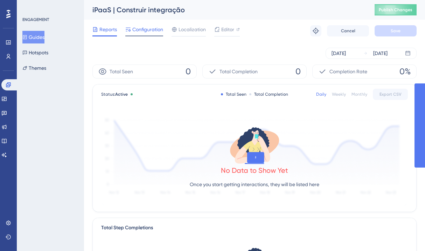
click at [135, 35] on div "Configuration" at bounding box center [144, 30] width 38 height 11
